Goal: Information Seeking & Learning: Compare options

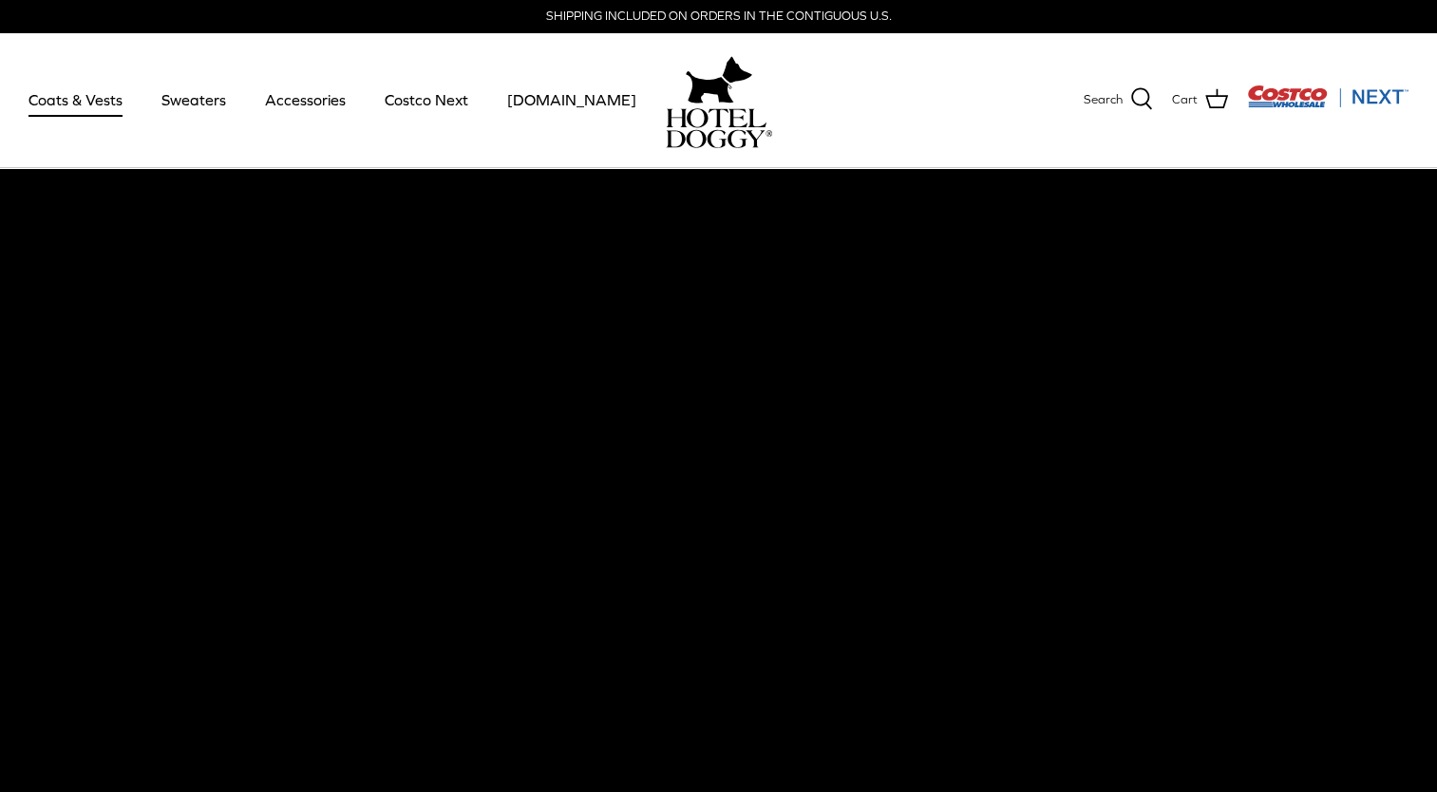
click at [91, 101] on link "Coats & Vests" at bounding box center [75, 99] width 128 height 65
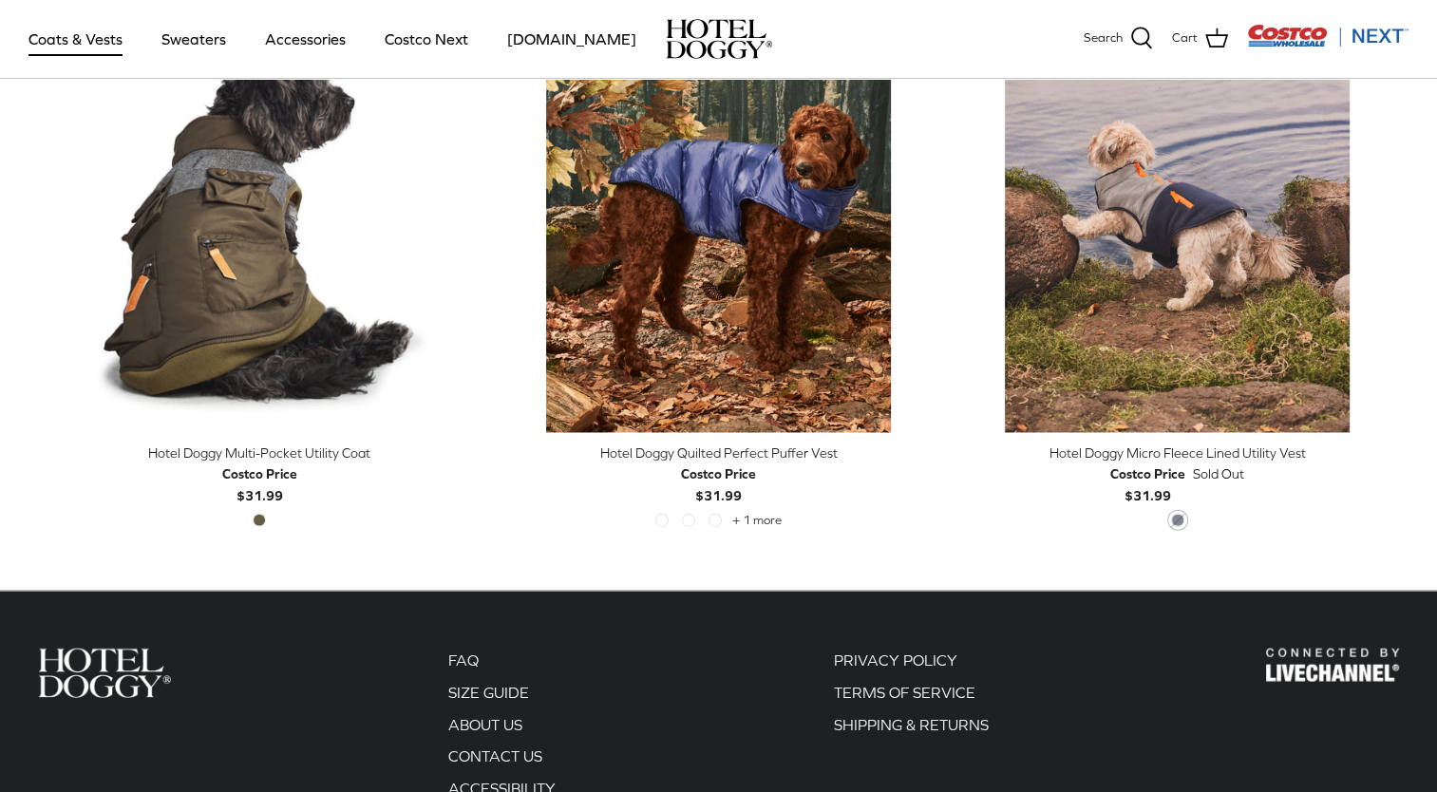
scroll to position [4248, 0]
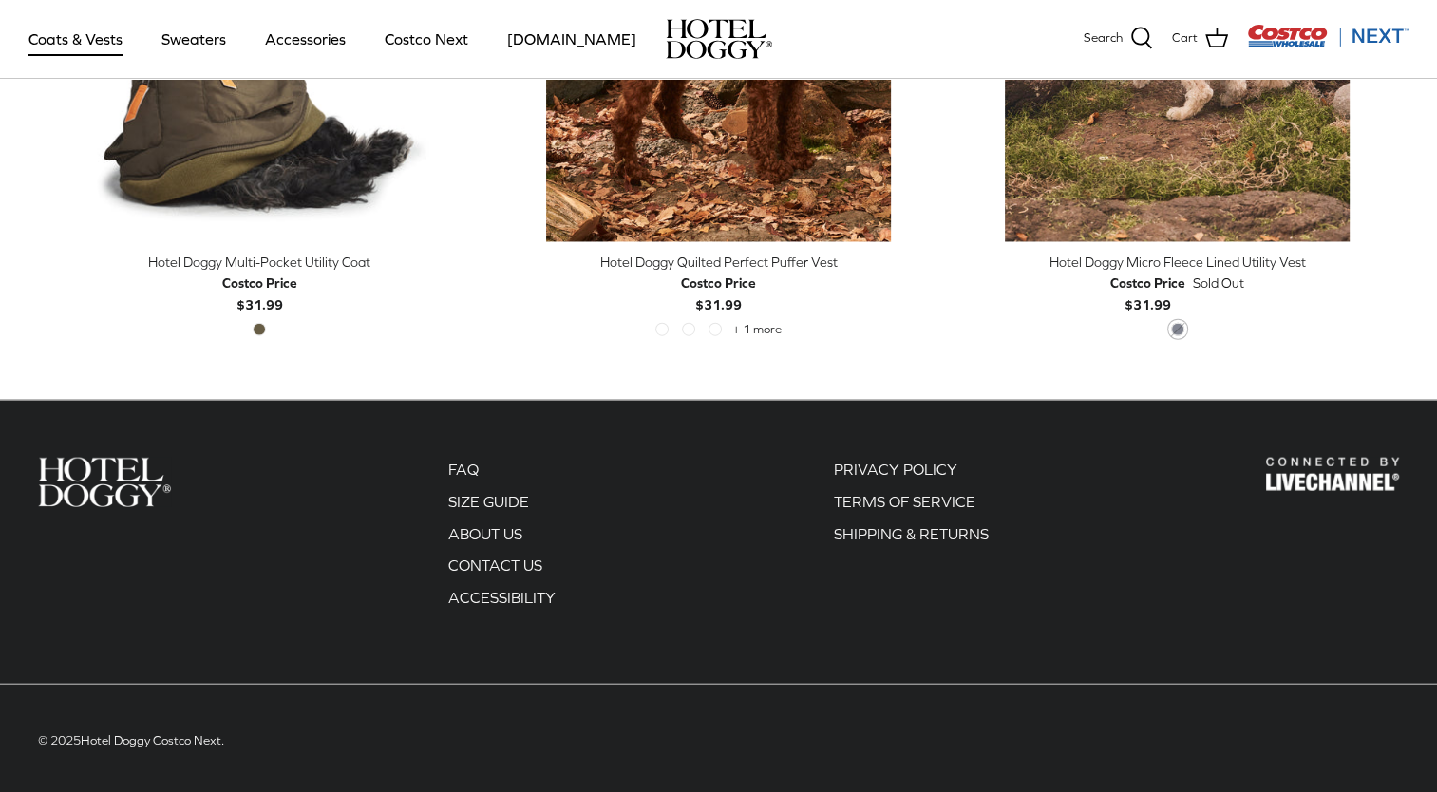
click at [91, 101] on img "Hotel Doggy Multi-Pocket Utility Coat" at bounding box center [260, 27] width 430 height 430
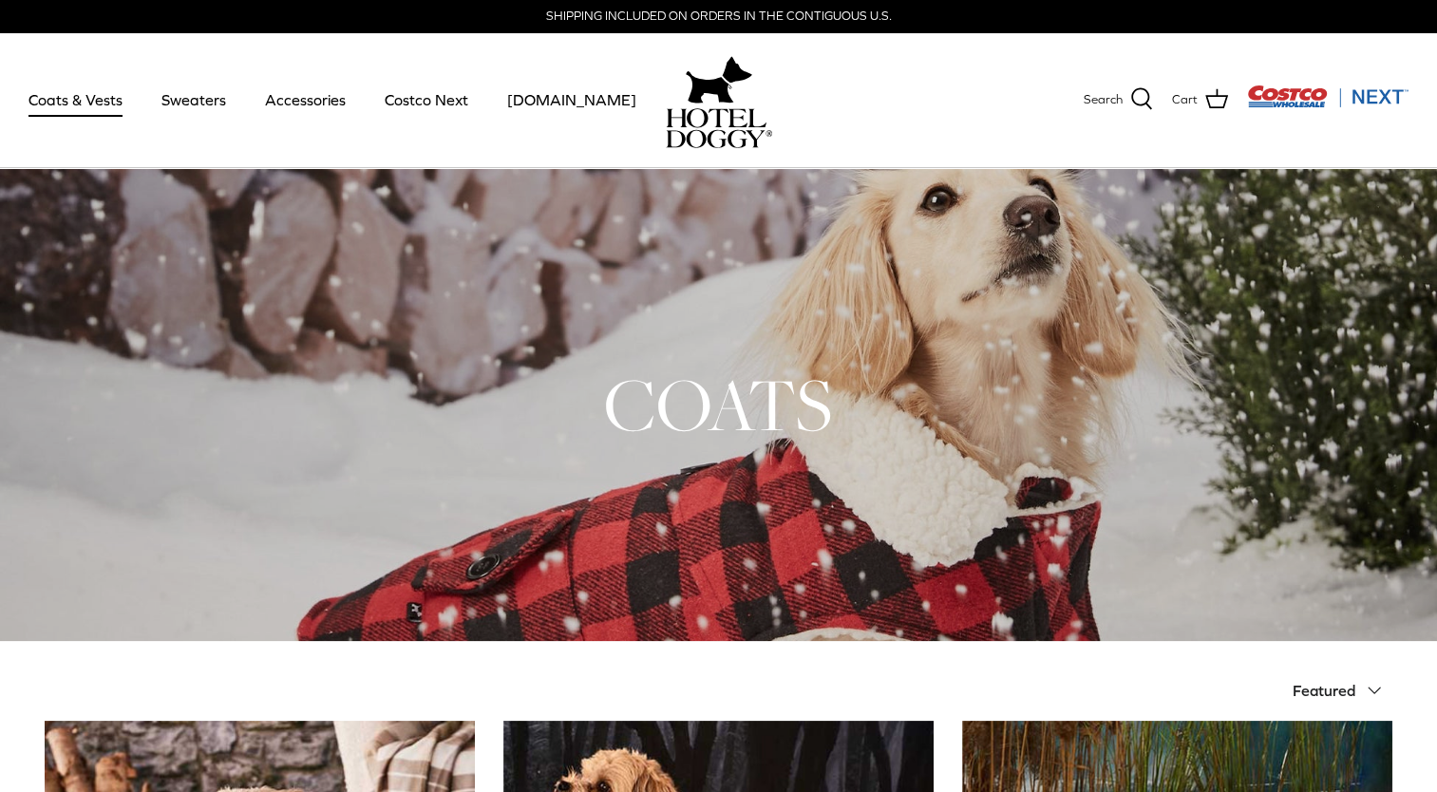
scroll to position [0, 0]
click at [206, 106] on link "Sweaters" at bounding box center [193, 99] width 99 height 65
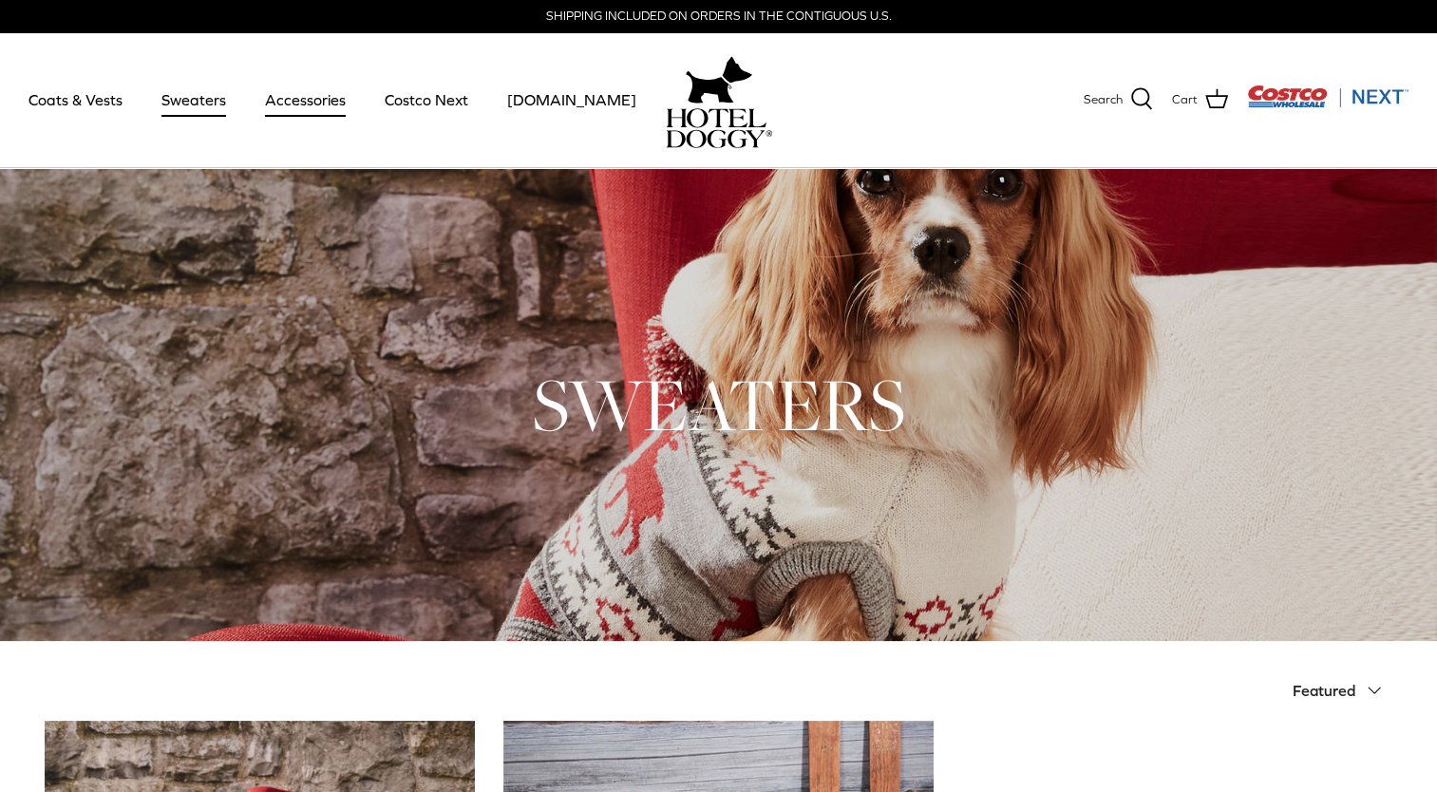
click at [262, 99] on link "Accessories" at bounding box center [305, 99] width 115 height 65
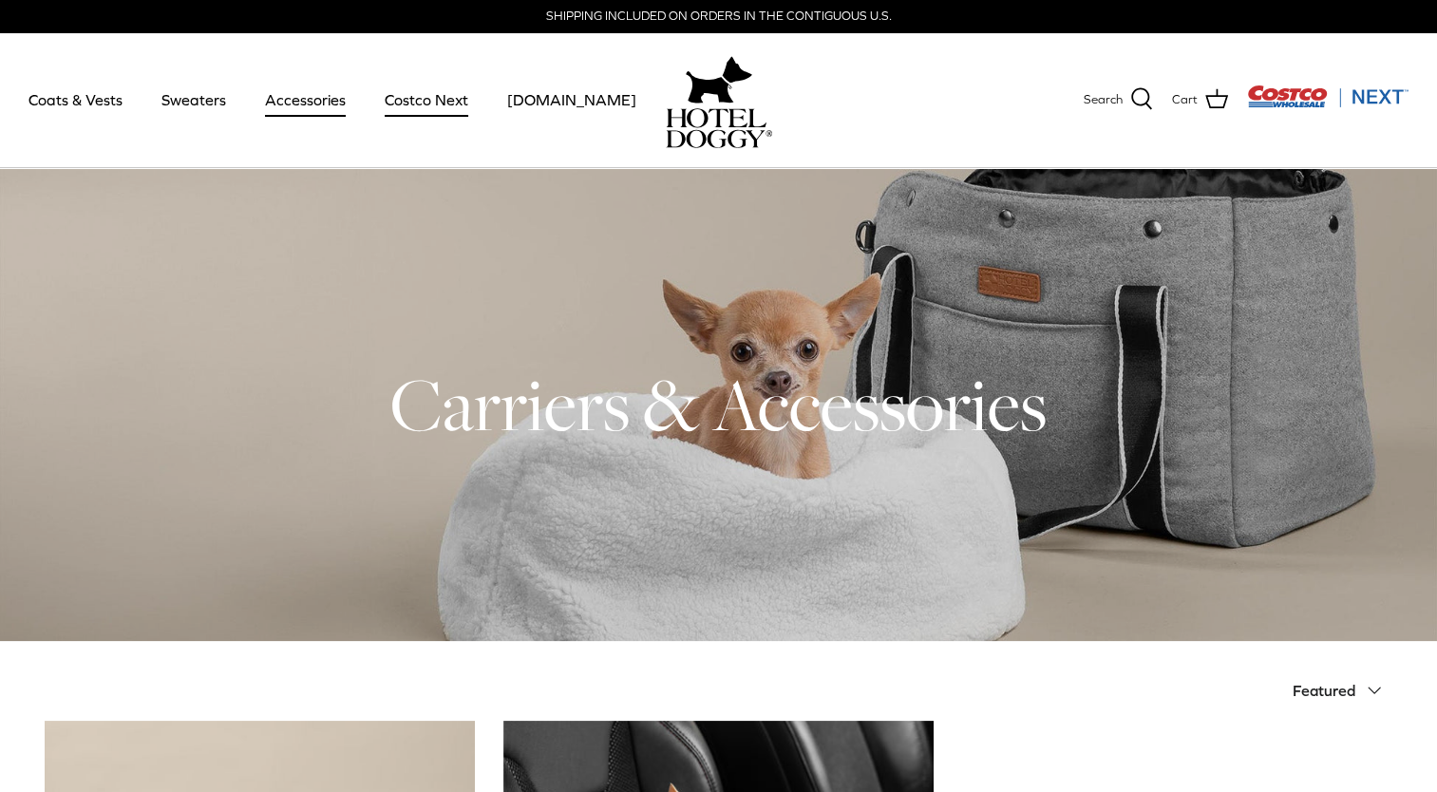
click at [452, 98] on link "Costco Next" at bounding box center [427, 99] width 118 height 65
